Goal: Find specific page/section: Find specific page/section

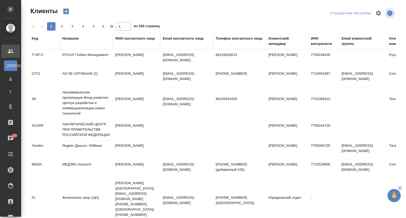
select select "RU"
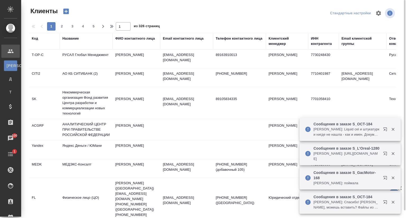
click at [72, 39] on div "Название" at bounding box center [70, 38] width 16 height 5
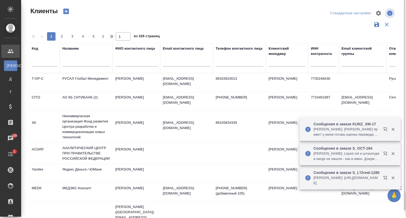
click at [75, 63] on input "text" at bounding box center [86, 63] width 48 height 7
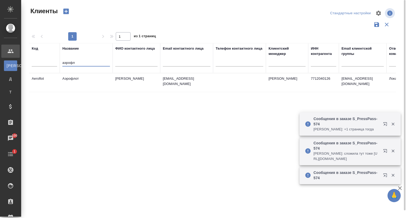
type input "аэрофл"
click at [95, 78] on td "Аэрофлот" at bounding box center [86, 83] width 53 height 19
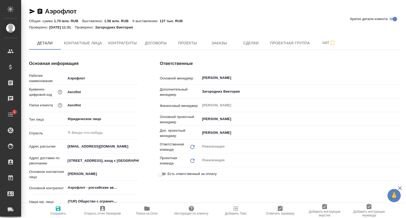
type textarea "x"
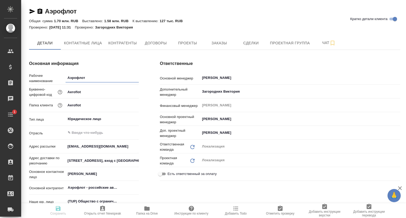
type textarea "x"
click at [144, 213] on span "Папка на Drive" at bounding box center [147, 214] width 22 height 4
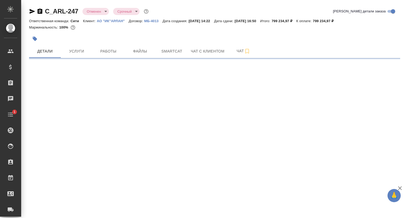
select select "RU"
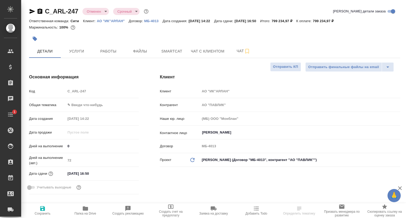
type textarea "x"
click at [32, 12] on icon "button" at bounding box center [33, 11] width 6 height 5
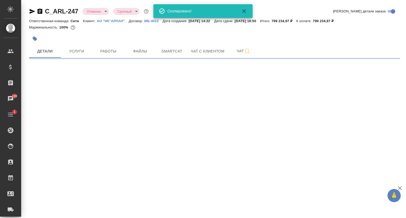
select select "RU"
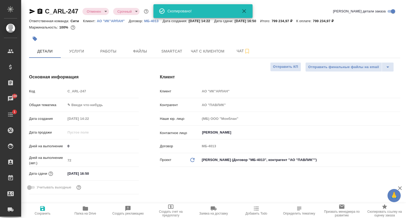
type textarea "x"
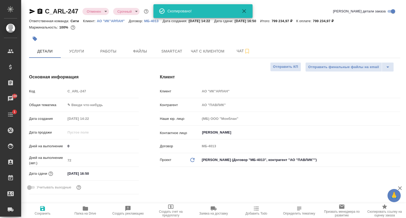
type textarea "x"
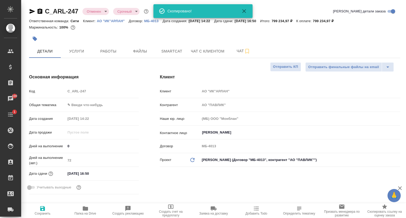
type textarea "x"
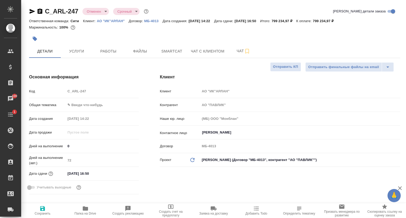
type textarea "x"
